Goal: Find specific page/section: Find specific page/section

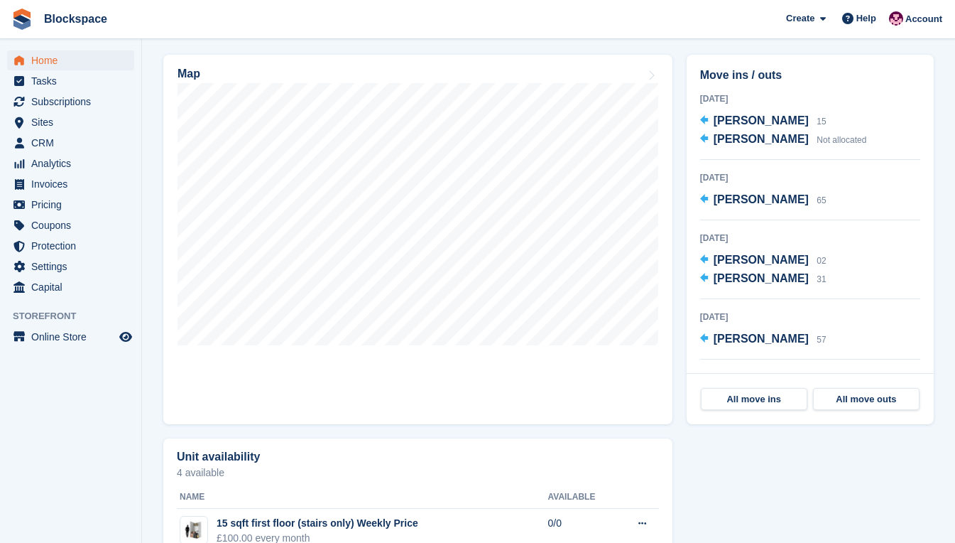
scroll to position [426, 0]
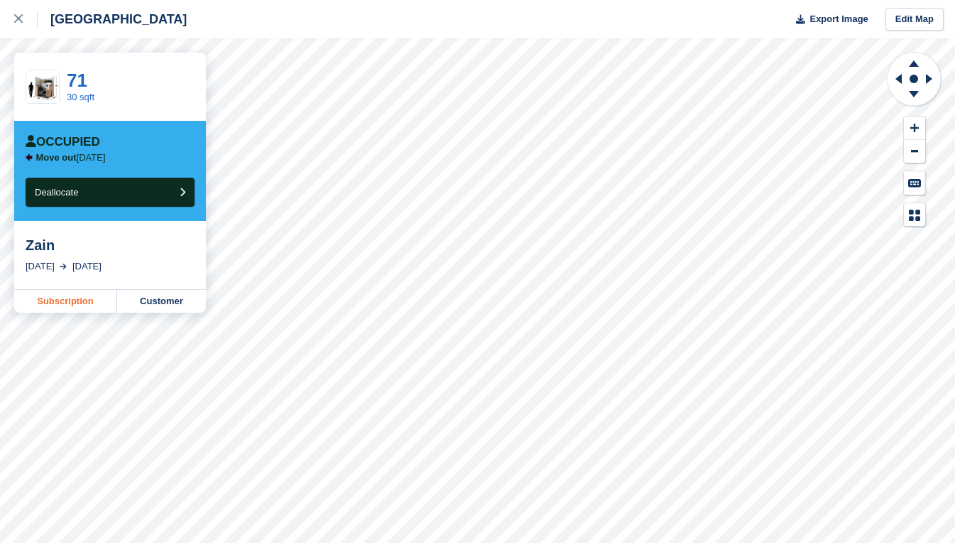
click at [65, 298] on link "Subscription" at bounding box center [65, 301] width 103 height 23
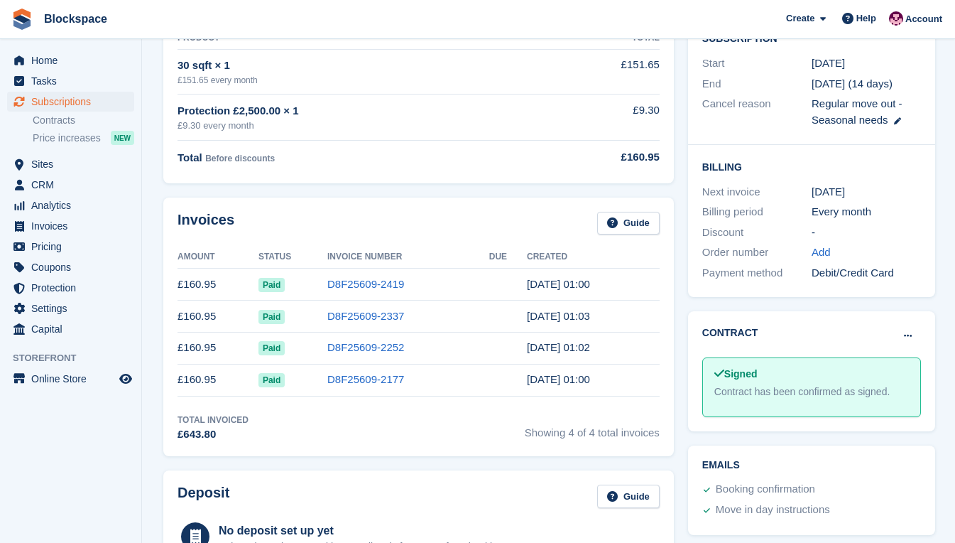
scroll to position [142, 0]
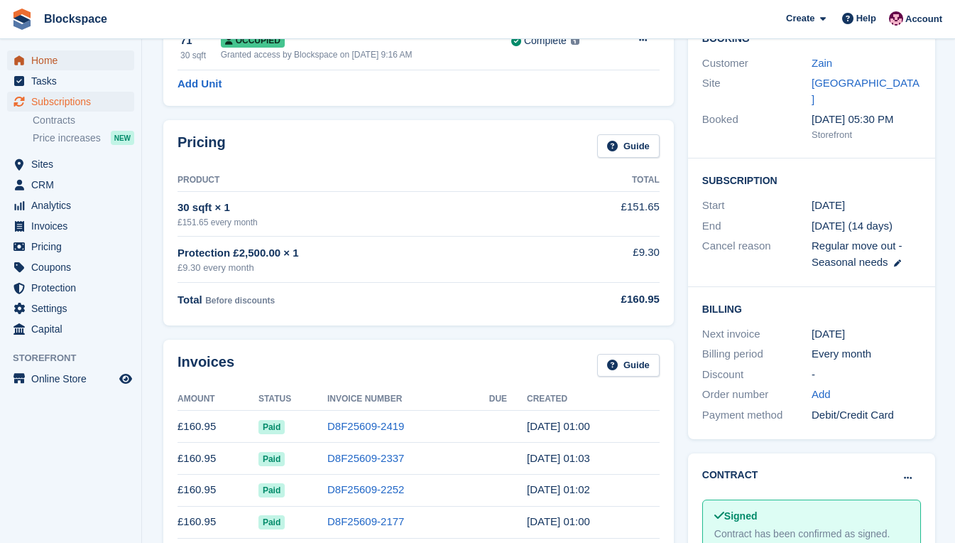
click at [31, 62] on span "Home" at bounding box center [73, 60] width 85 height 20
